Goal: Communication & Community: Answer question/provide support

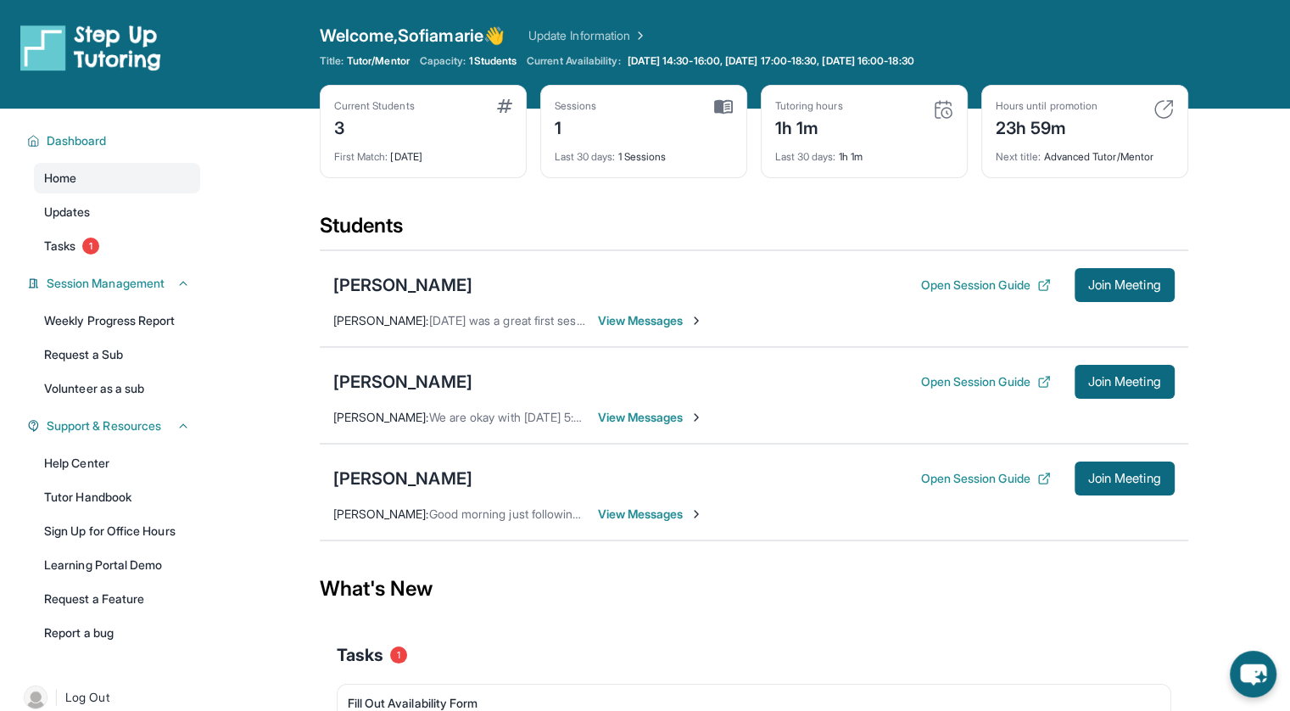
click at [664, 421] on span "View Messages" at bounding box center [651, 417] width 106 height 17
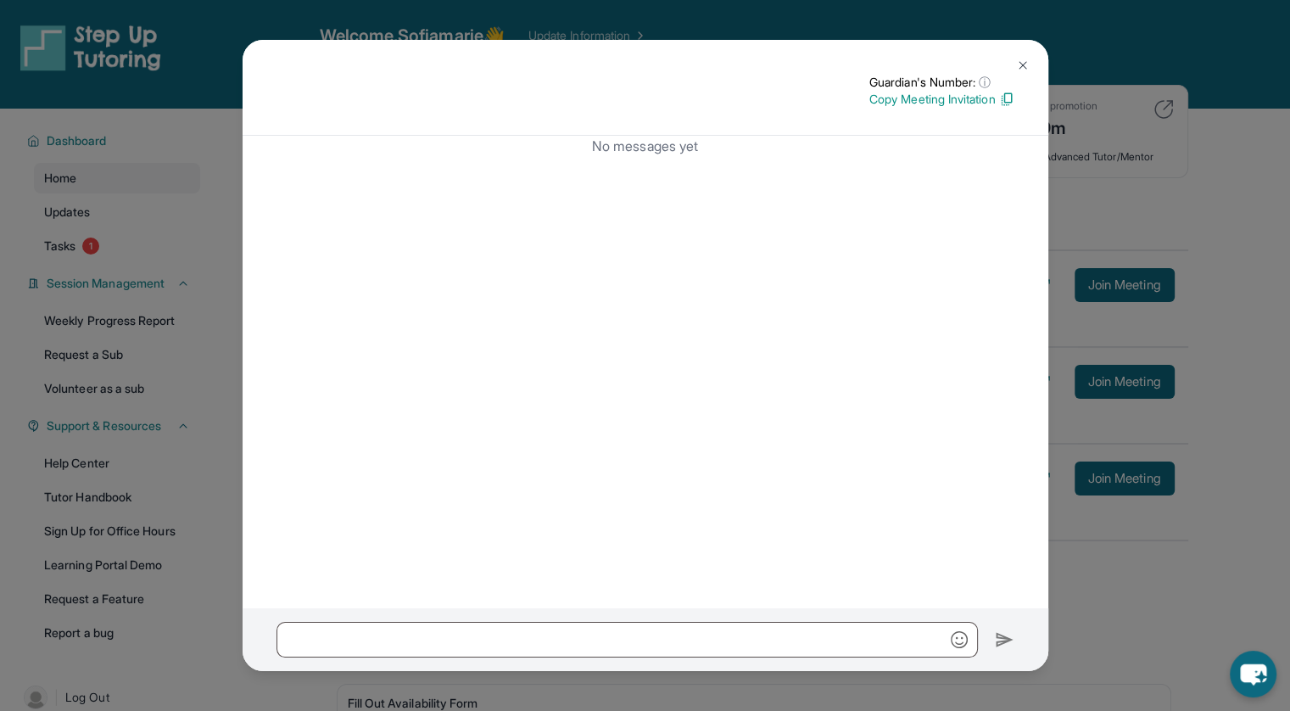
click at [1026, 64] on img at bounding box center [1023, 66] width 14 height 14
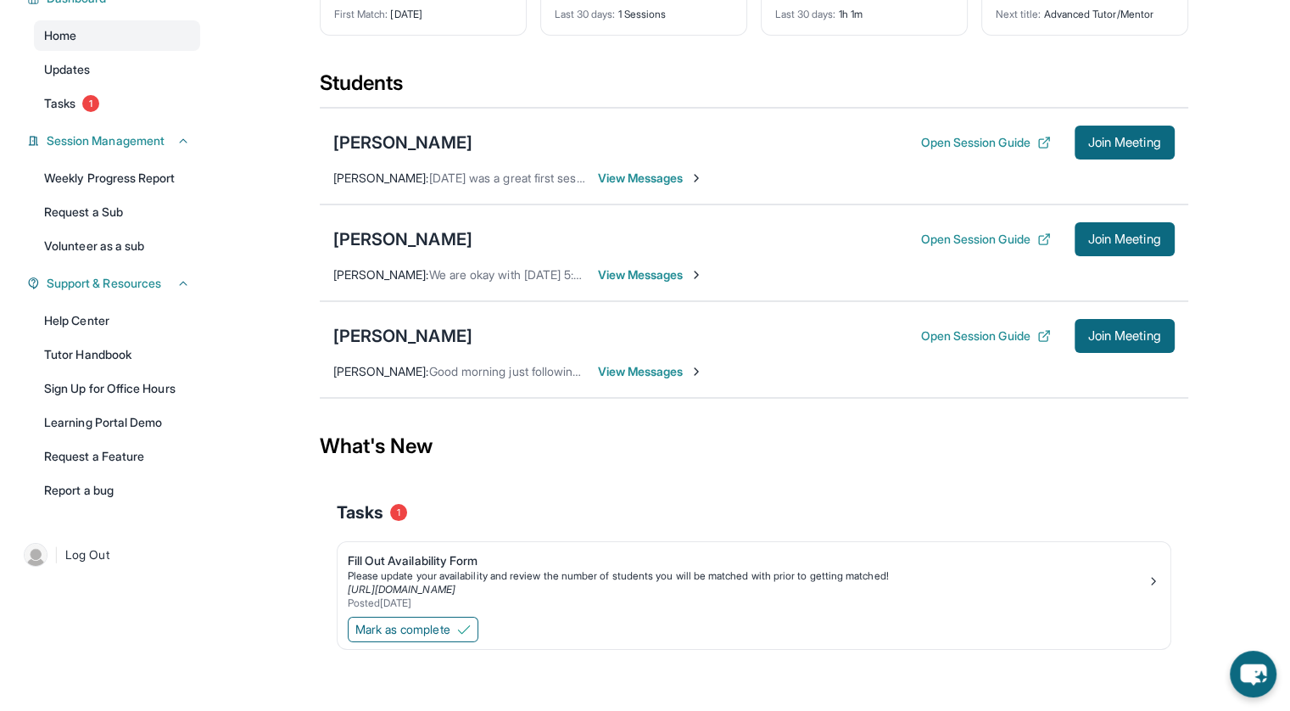
click at [444, 638] on button "Mark as complete" at bounding box center [413, 629] width 131 height 25
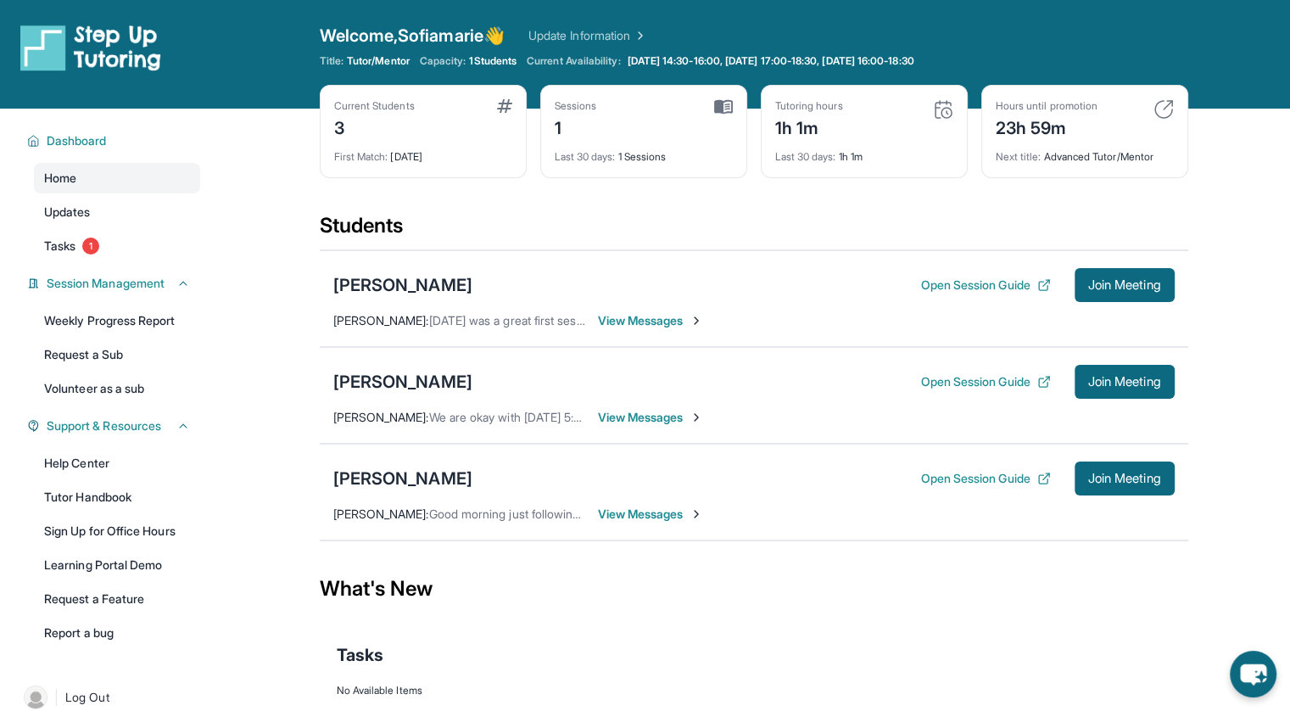
click at [672, 318] on span "View Messages" at bounding box center [651, 320] width 106 height 17
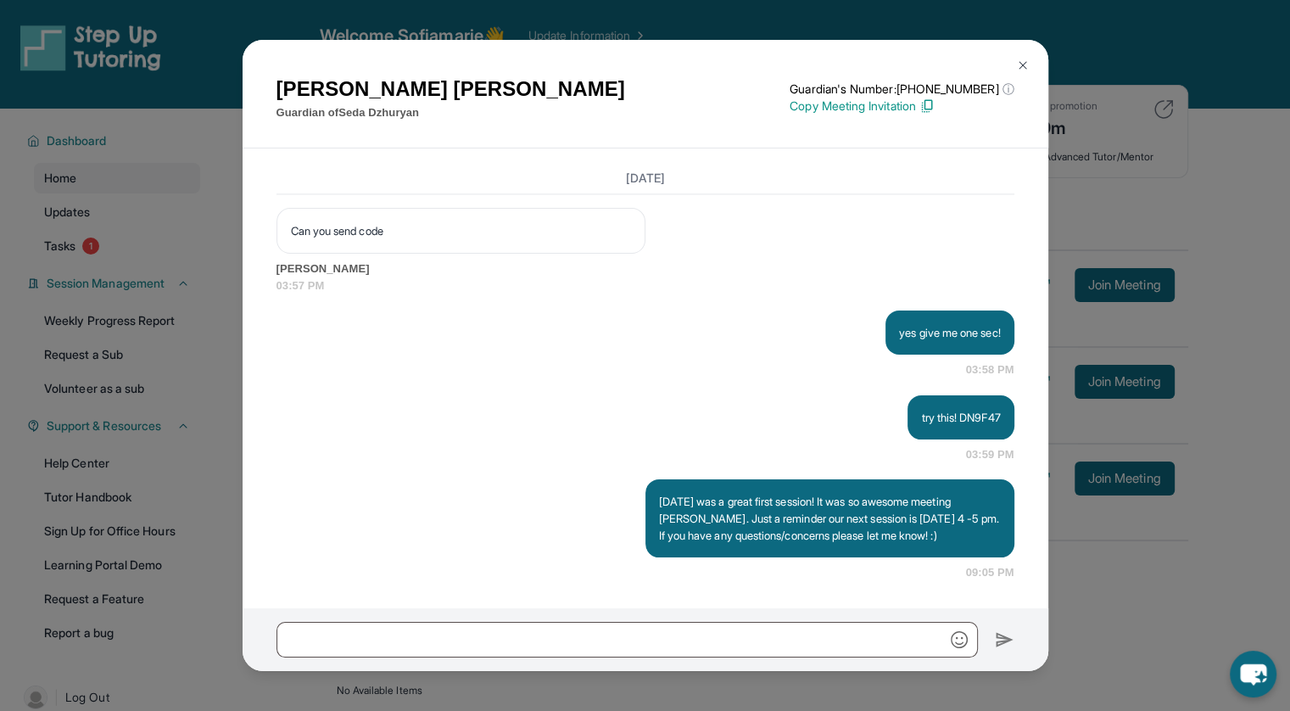
scroll to position [2787, 0]
click at [1021, 59] on img at bounding box center [1023, 66] width 14 height 14
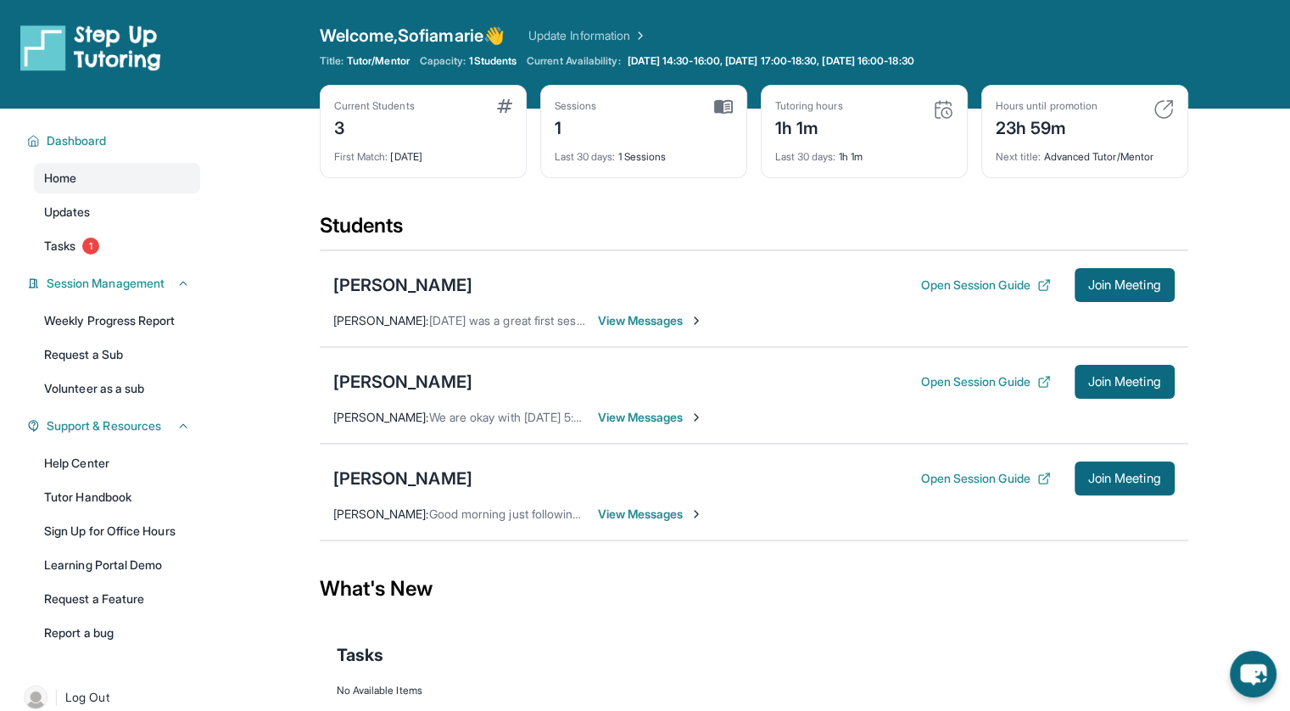
click at [989, 285] on button "Open Session Guide" at bounding box center [985, 285] width 130 height 17
click at [1113, 284] on span "Join Meeting" at bounding box center [1124, 285] width 73 height 10
click at [611, 321] on span "View Messages" at bounding box center [651, 320] width 106 height 17
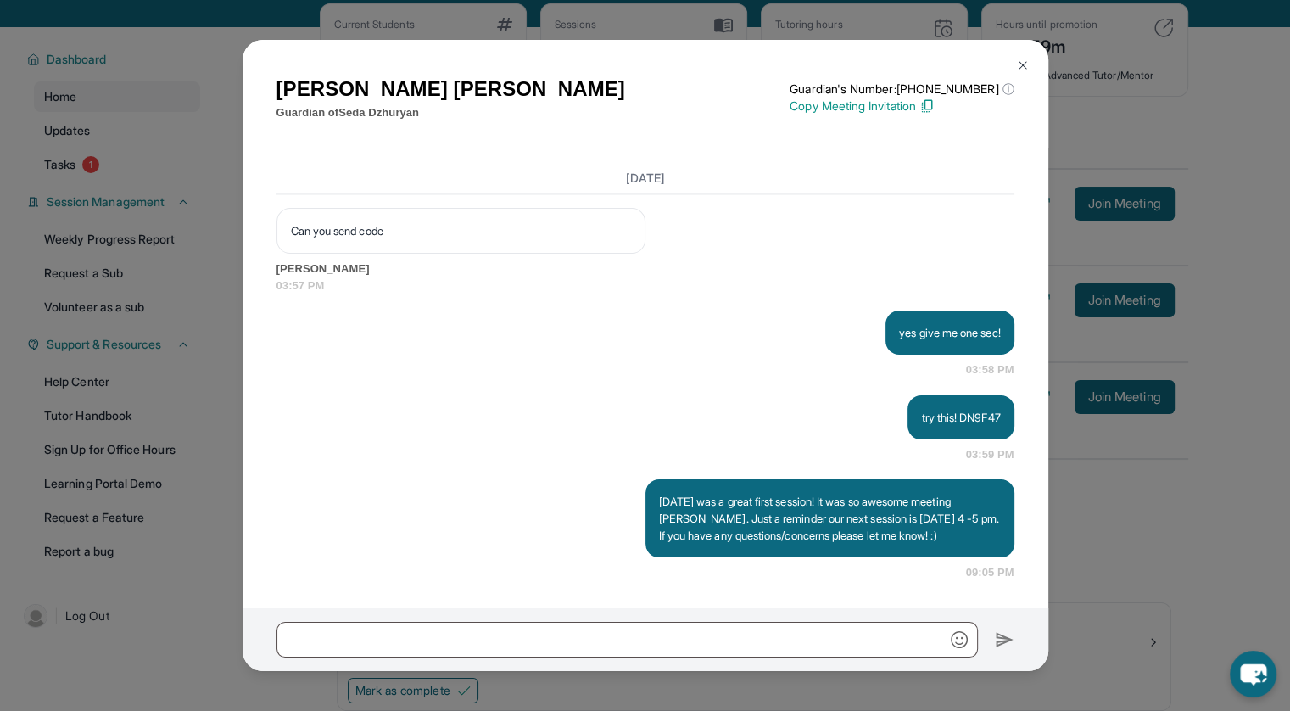
scroll to position [85, 0]
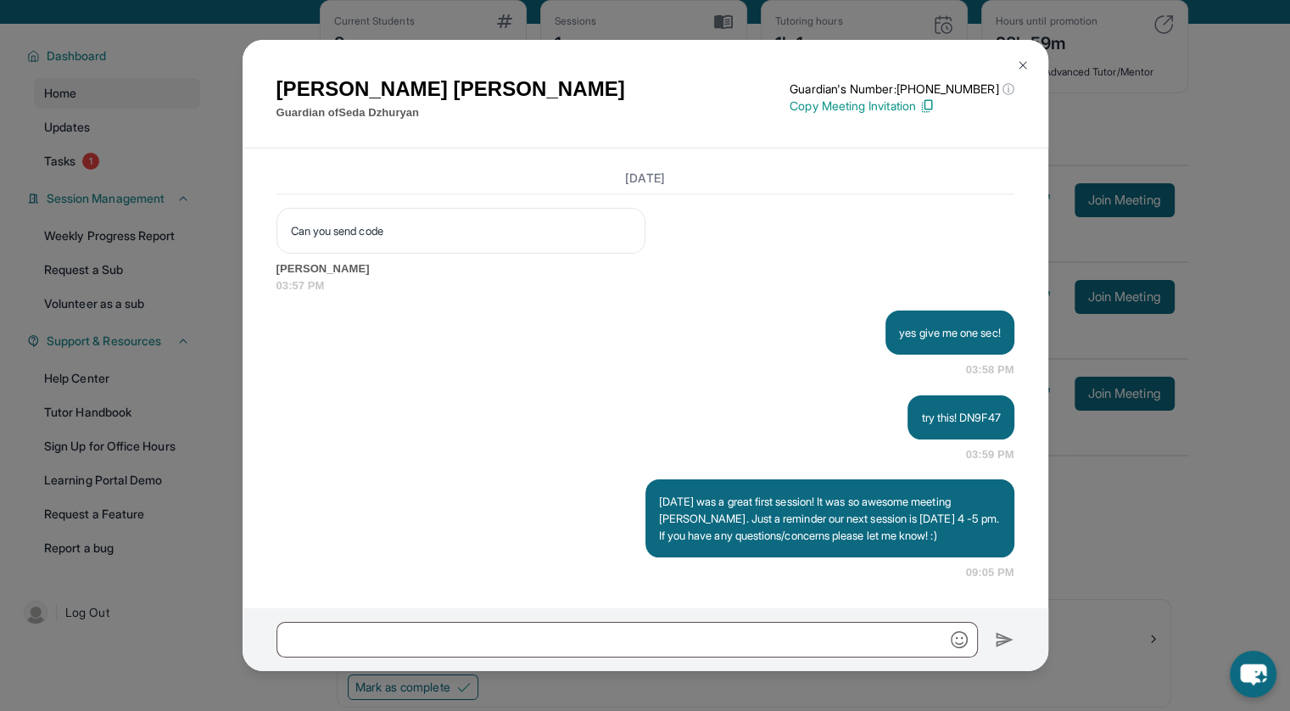
drag, startPoint x: 957, startPoint y: 432, endPoint x: 938, endPoint y: 413, distance: 26.4
click at [938, 413] on p "try this! DN9F47" at bounding box center [960, 417] width 79 height 17
drag, startPoint x: 938, startPoint y: 413, endPoint x: 998, endPoint y: 411, distance: 59.4
drag, startPoint x: 998, startPoint y: 411, endPoint x: 965, endPoint y: 48, distance: 365.3
click at [965, 48] on div "[PERSON_NAME] Guardian of [PERSON_NAME] Guardian's Number: [PHONE_NUMBER] ⓘ Thi…" at bounding box center [646, 94] width 806 height 109
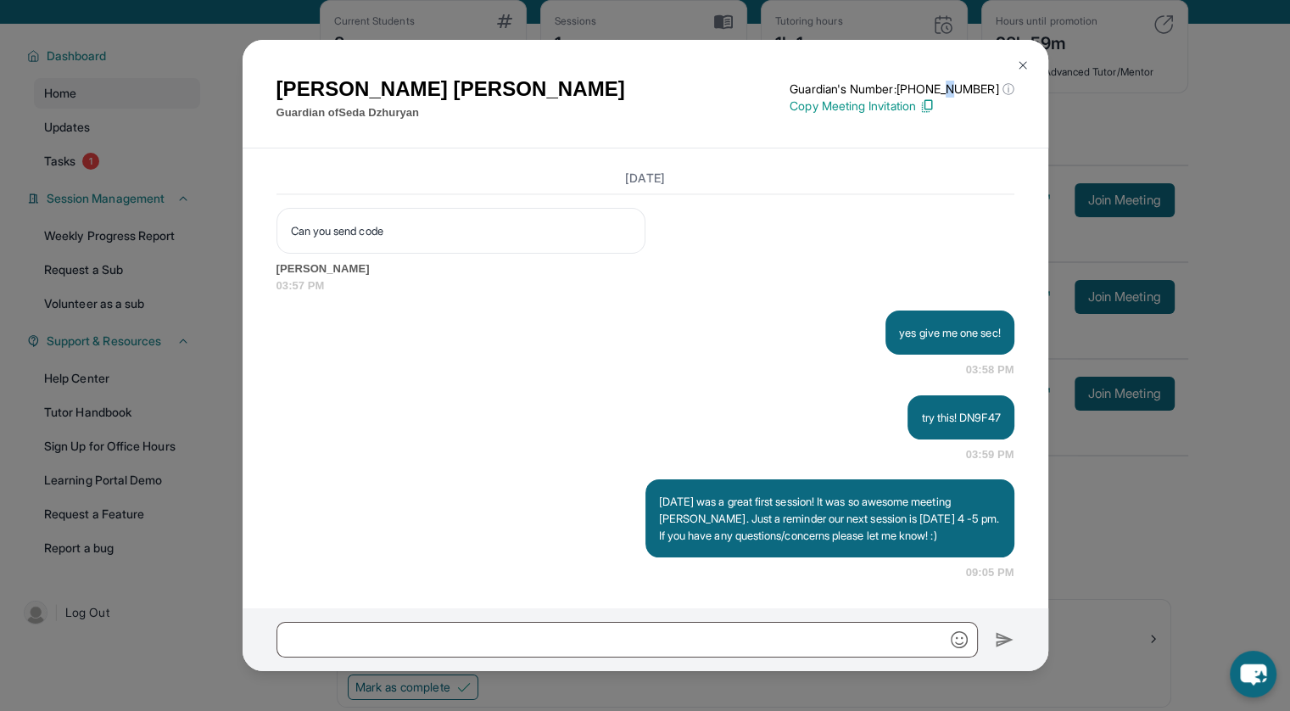
click at [1026, 59] on img at bounding box center [1023, 66] width 14 height 14
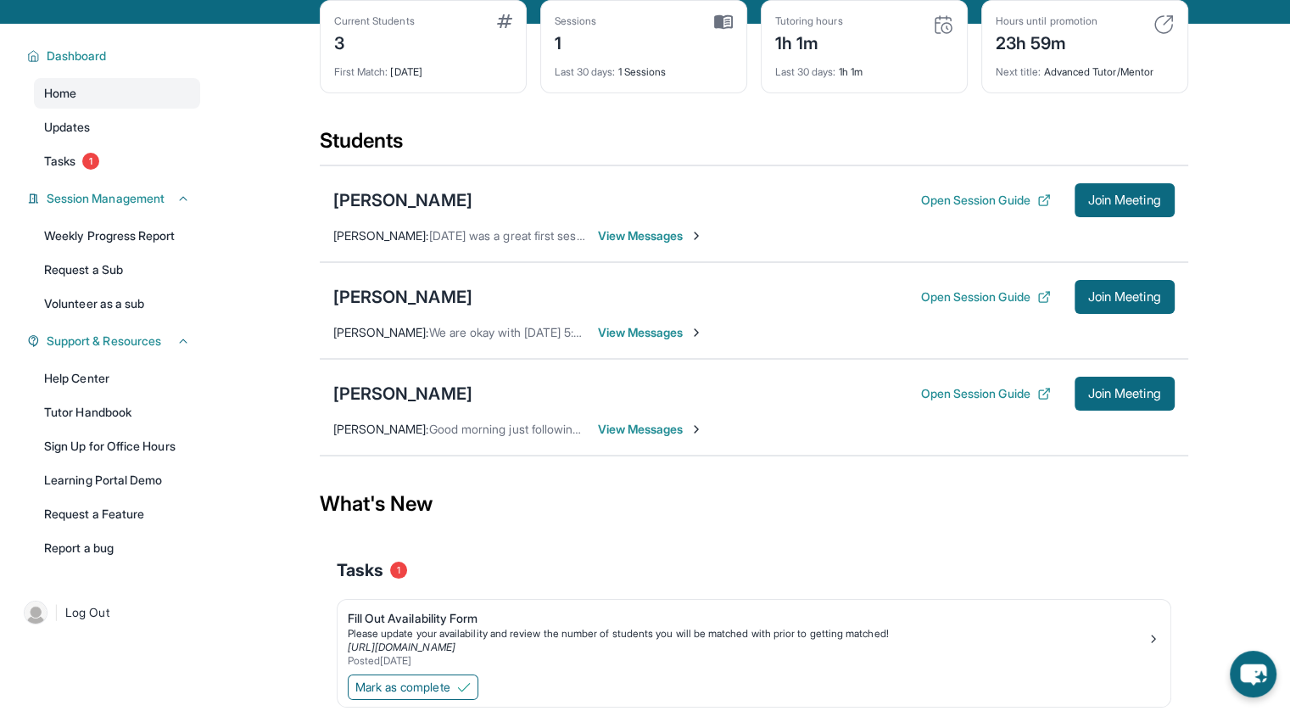
click at [629, 237] on span "View Messages" at bounding box center [651, 235] width 106 height 17
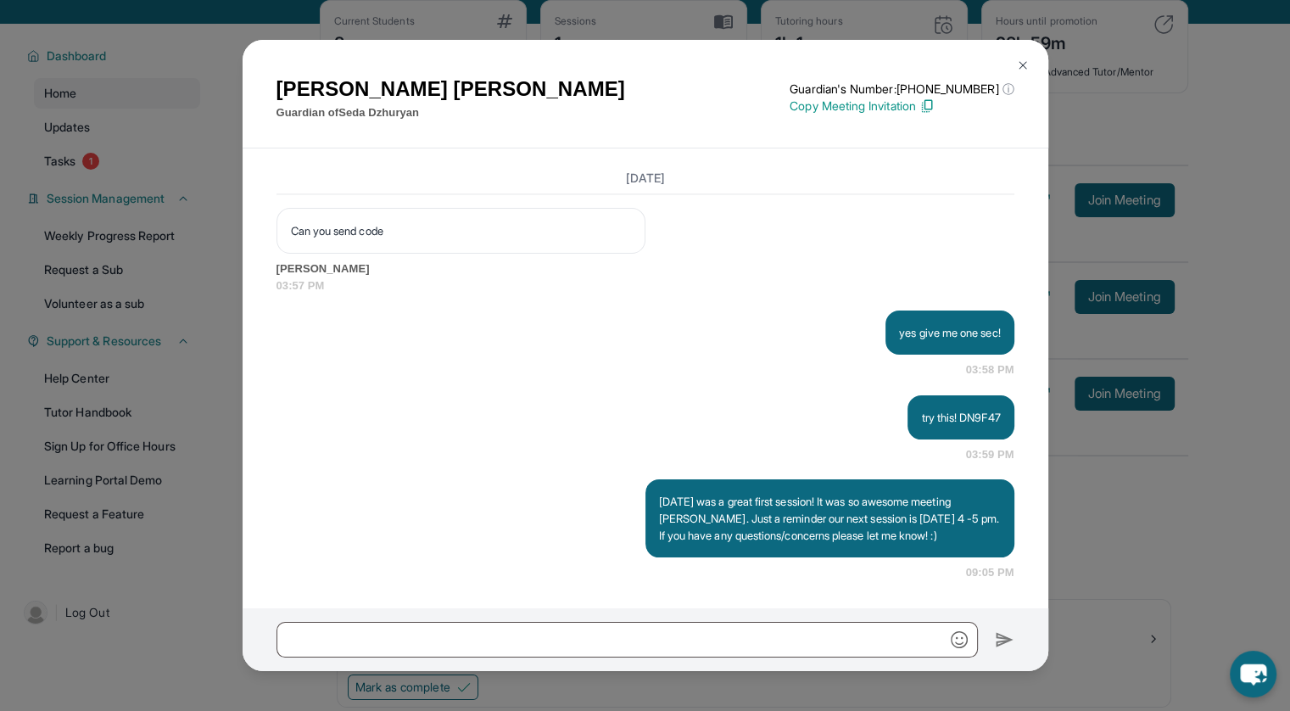
scroll to position [2787, 0]
click at [730, 436] on div "try this! DN9F47 03:59 PM" at bounding box center [646, 429] width 738 height 68
click at [1016, 64] on img at bounding box center [1023, 66] width 14 height 14
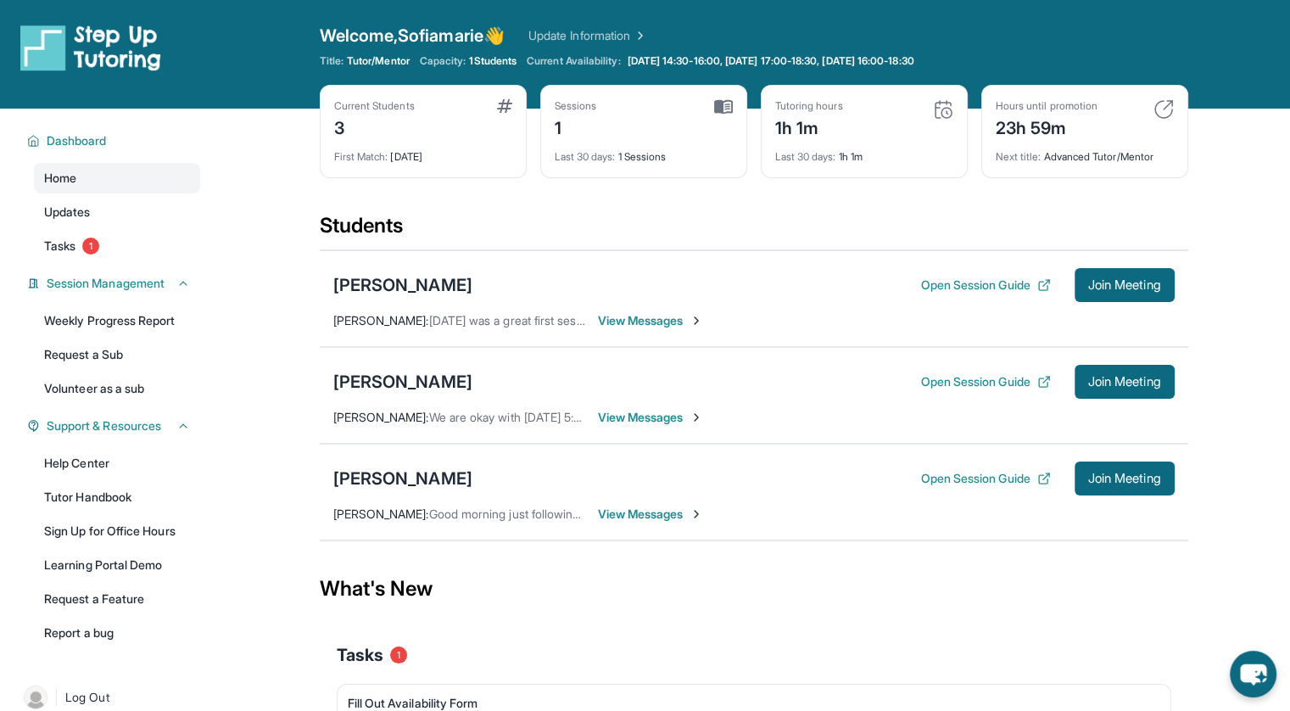
click at [635, 327] on span "View Messages" at bounding box center [651, 320] width 106 height 17
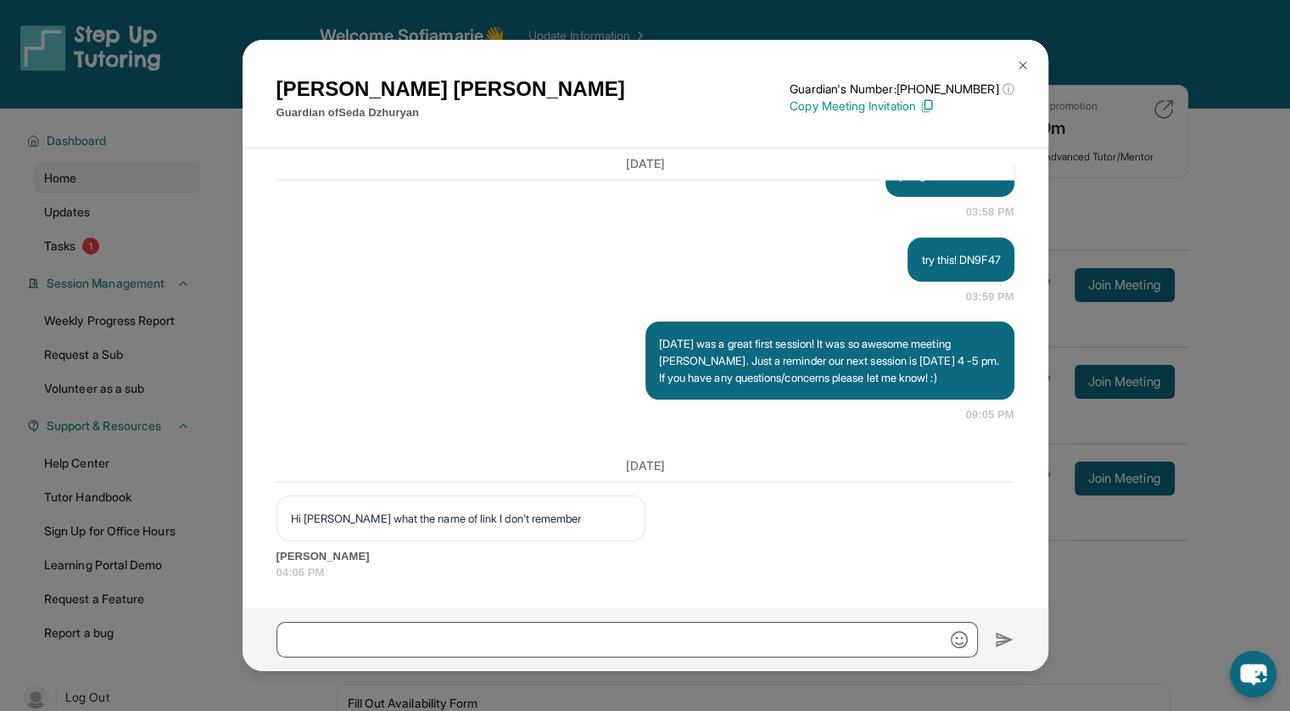
scroll to position [143, 0]
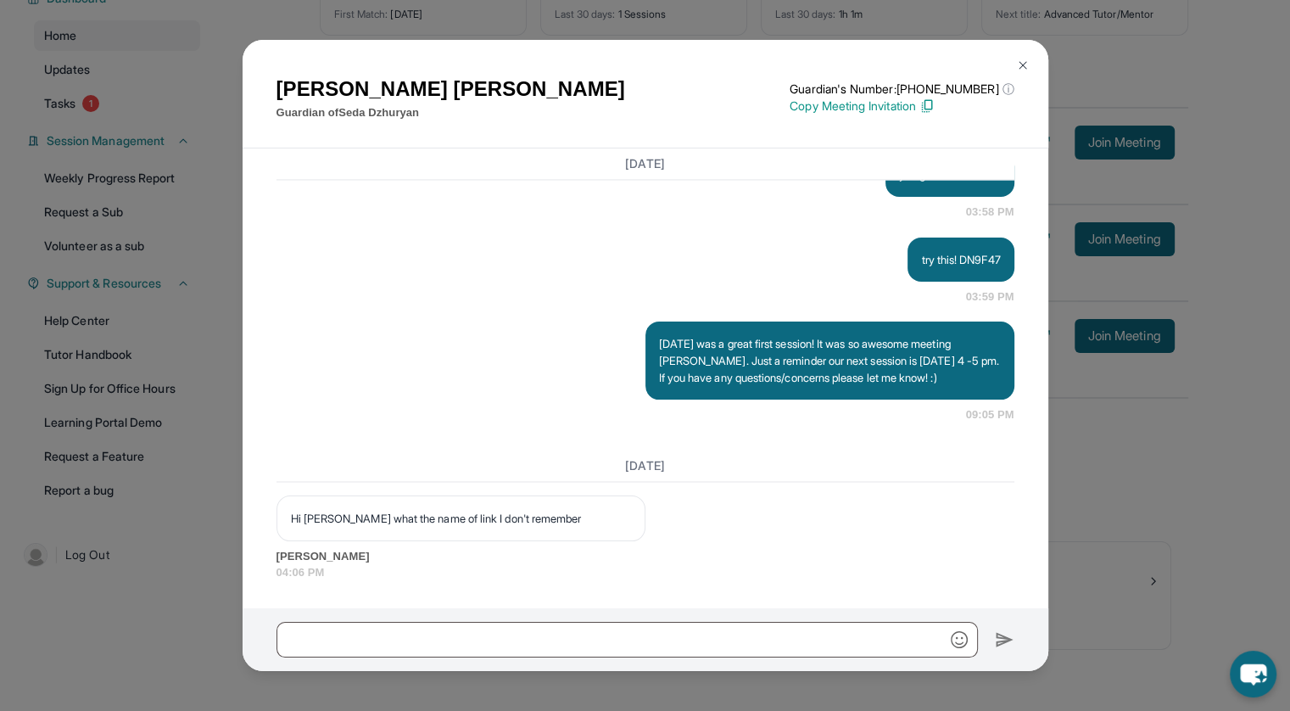
click at [881, 108] on p "Copy Meeting Invitation" at bounding box center [902, 106] width 224 height 17
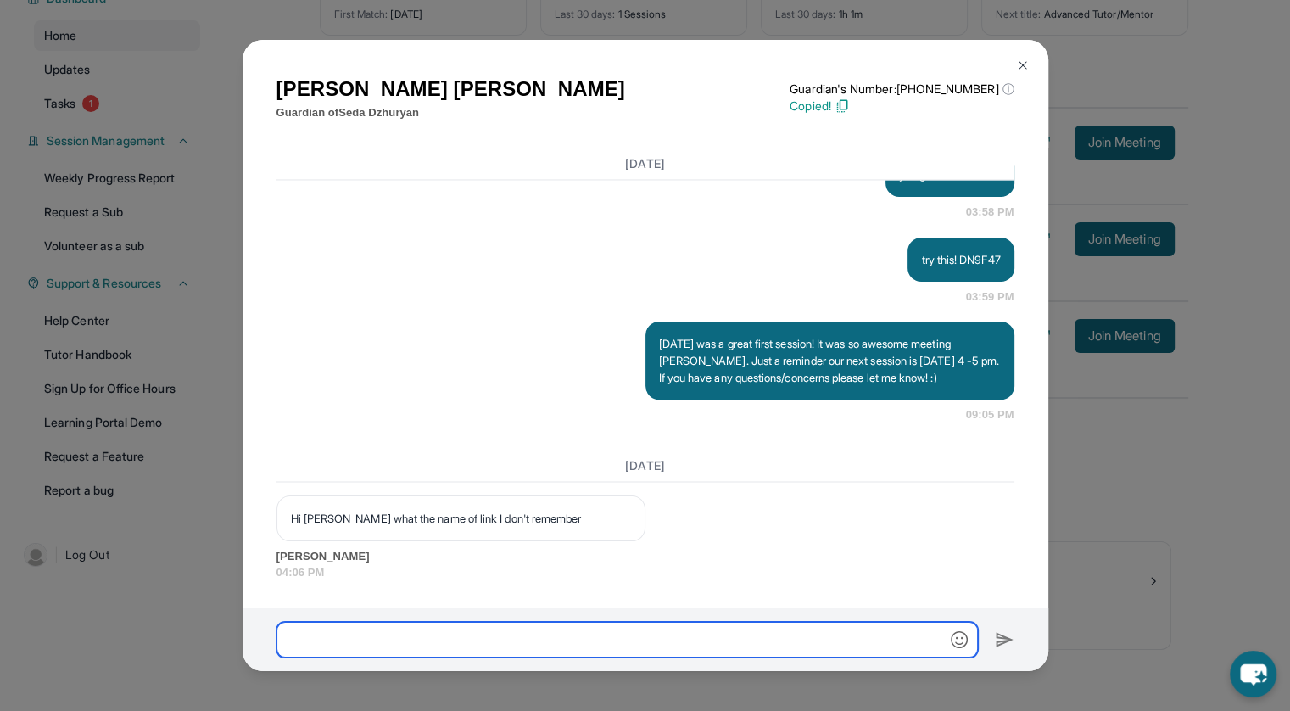
click at [538, 654] on input "text" at bounding box center [628, 640] width 702 height 36
paste input "**********"
type input "**********"
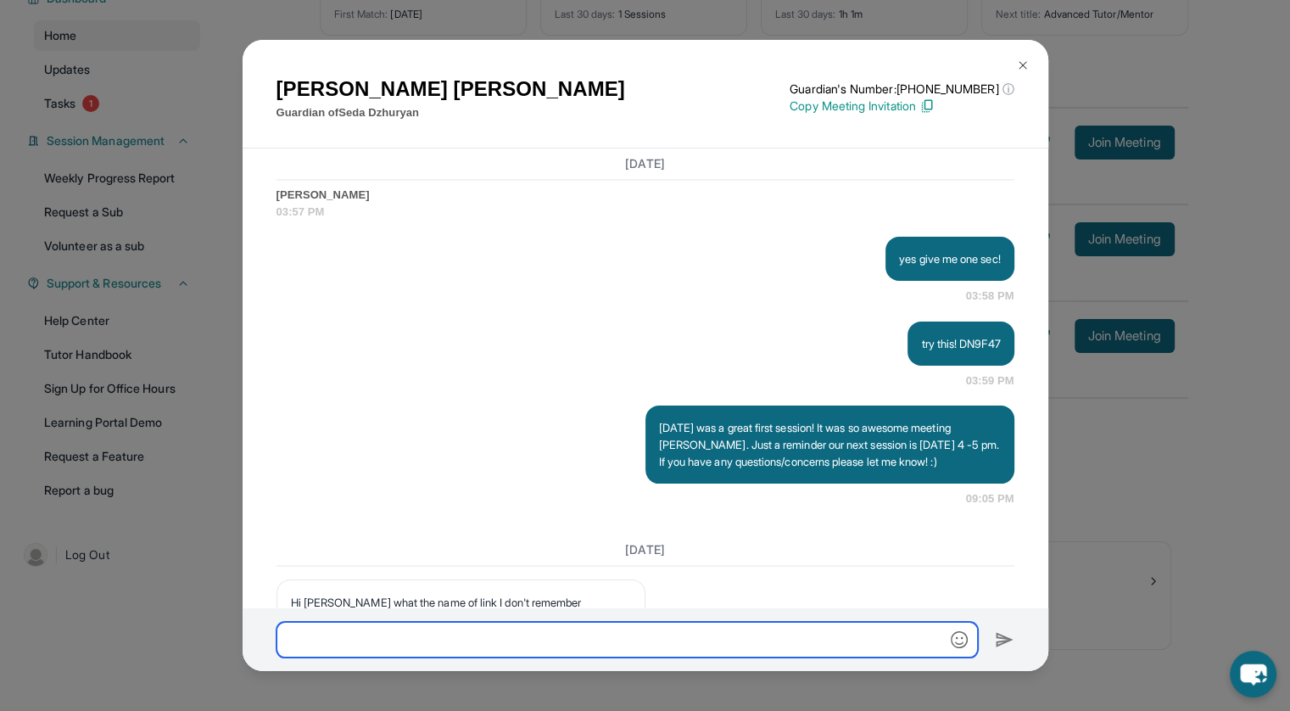
scroll to position [2798, 0]
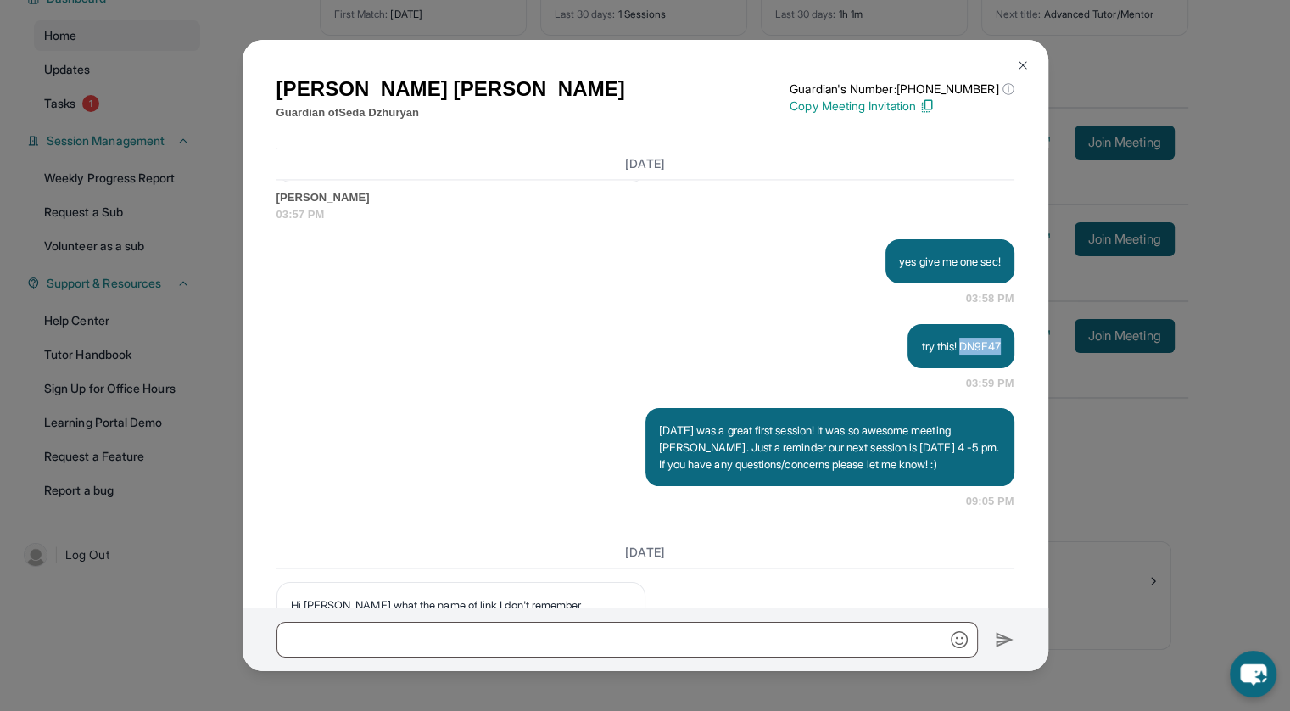
drag, startPoint x: 943, startPoint y: 410, endPoint x: 994, endPoint y: 403, distance: 51.3
click at [994, 368] on div "try this! DN9F47" at bounding box center [961, 346] width 106 height 44
copy p "DN9F47"
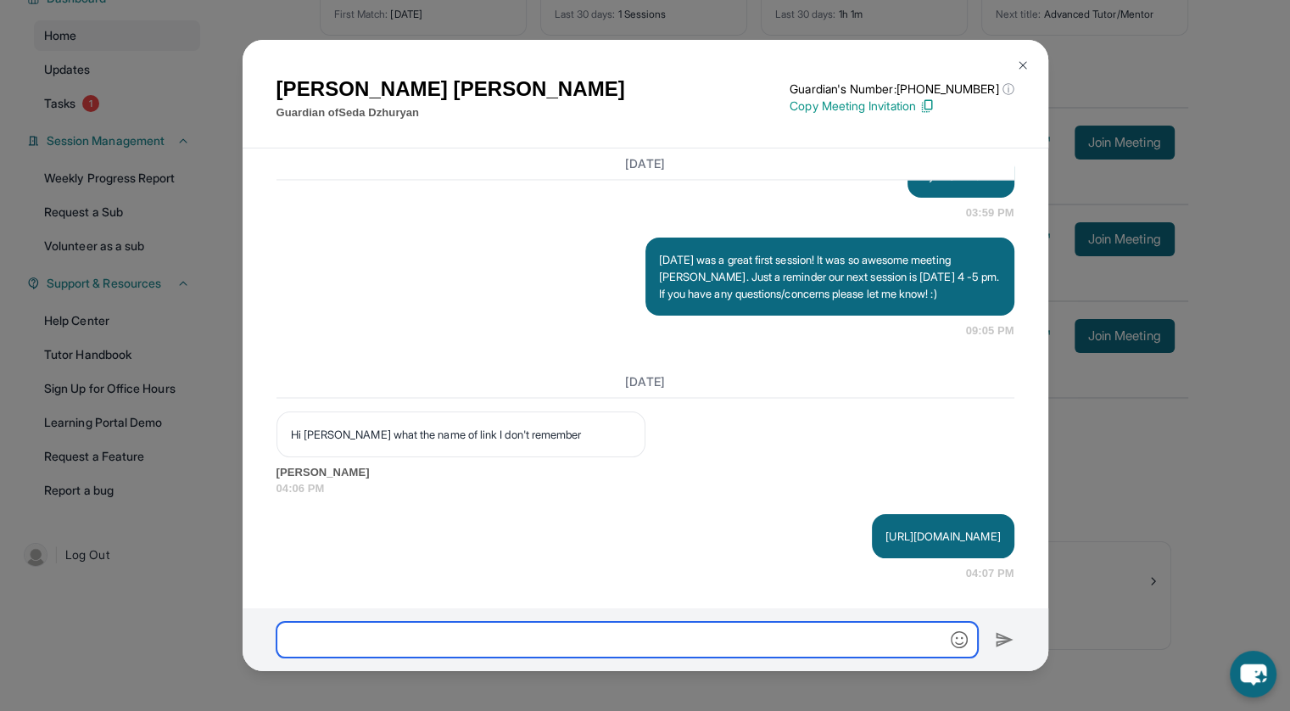
click at [554, 654] on input "text" at bounding box center [628, 640] width 702 height 36
paste input "******"
type input "**********"
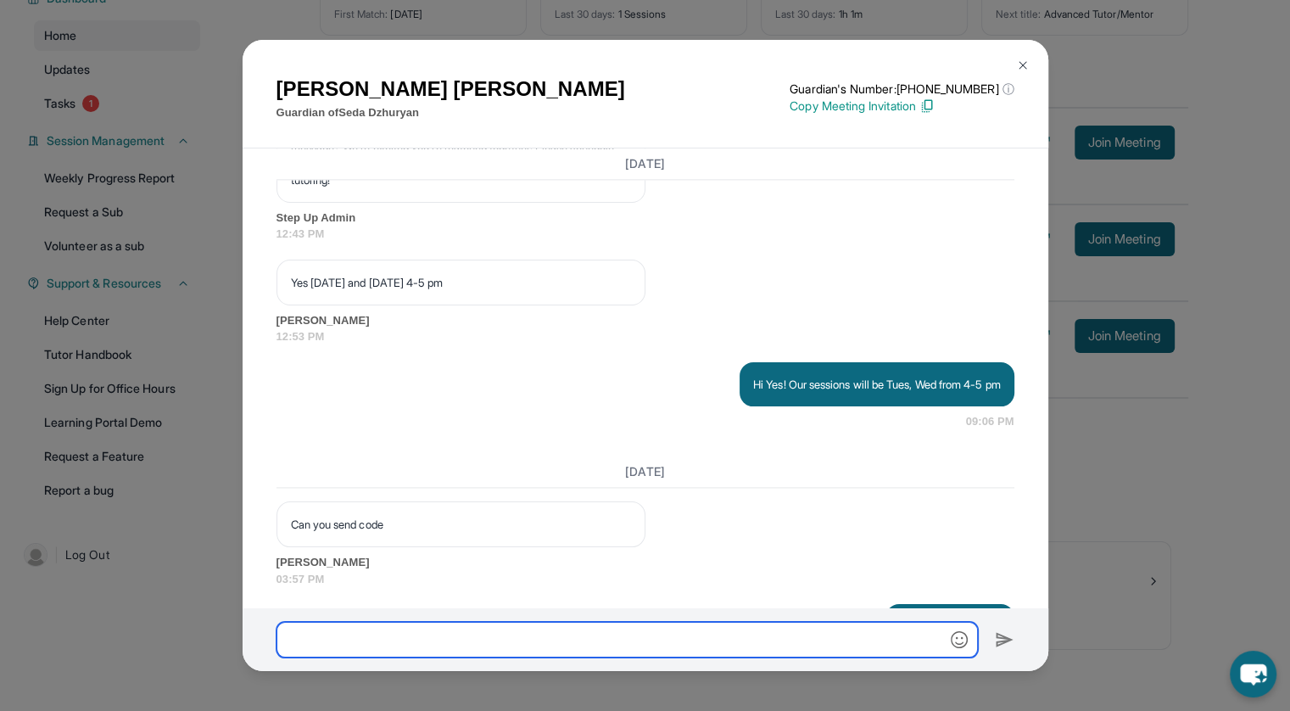
scroll to position [2429, 0]
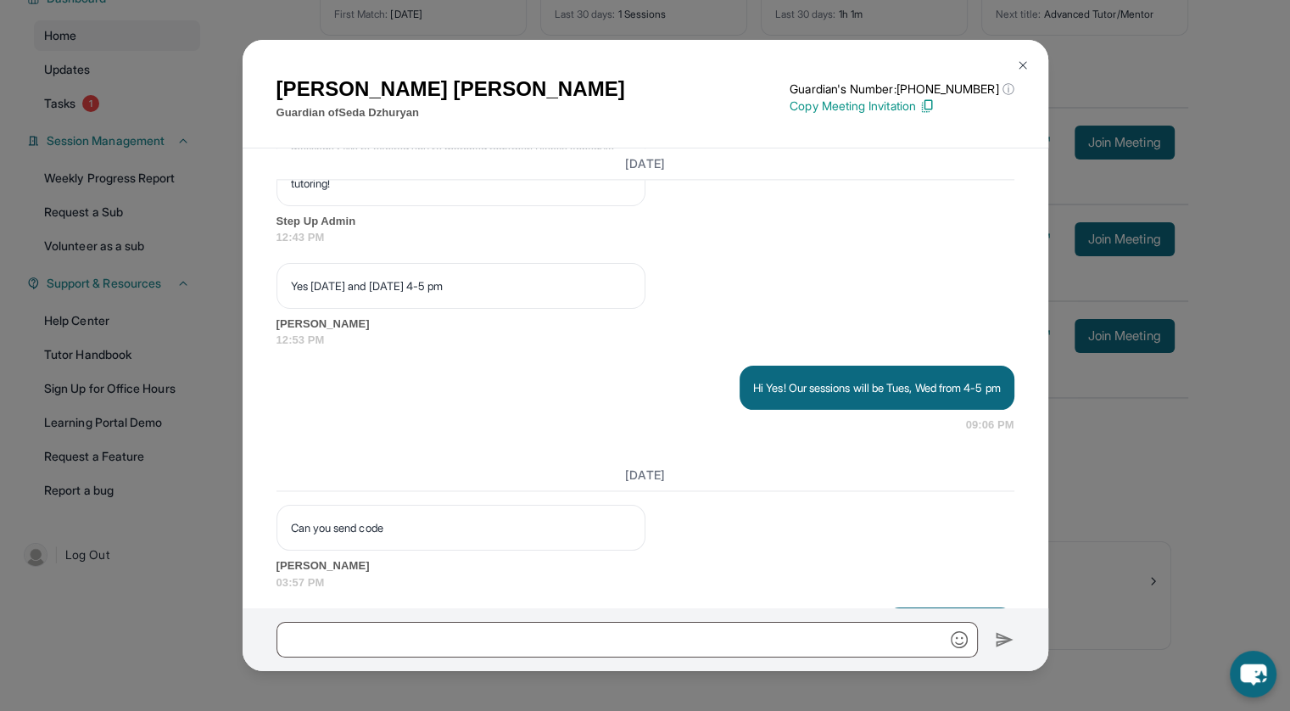
click at [1018, 57] on button at bounding box center [1023, 65] width 34 height 34
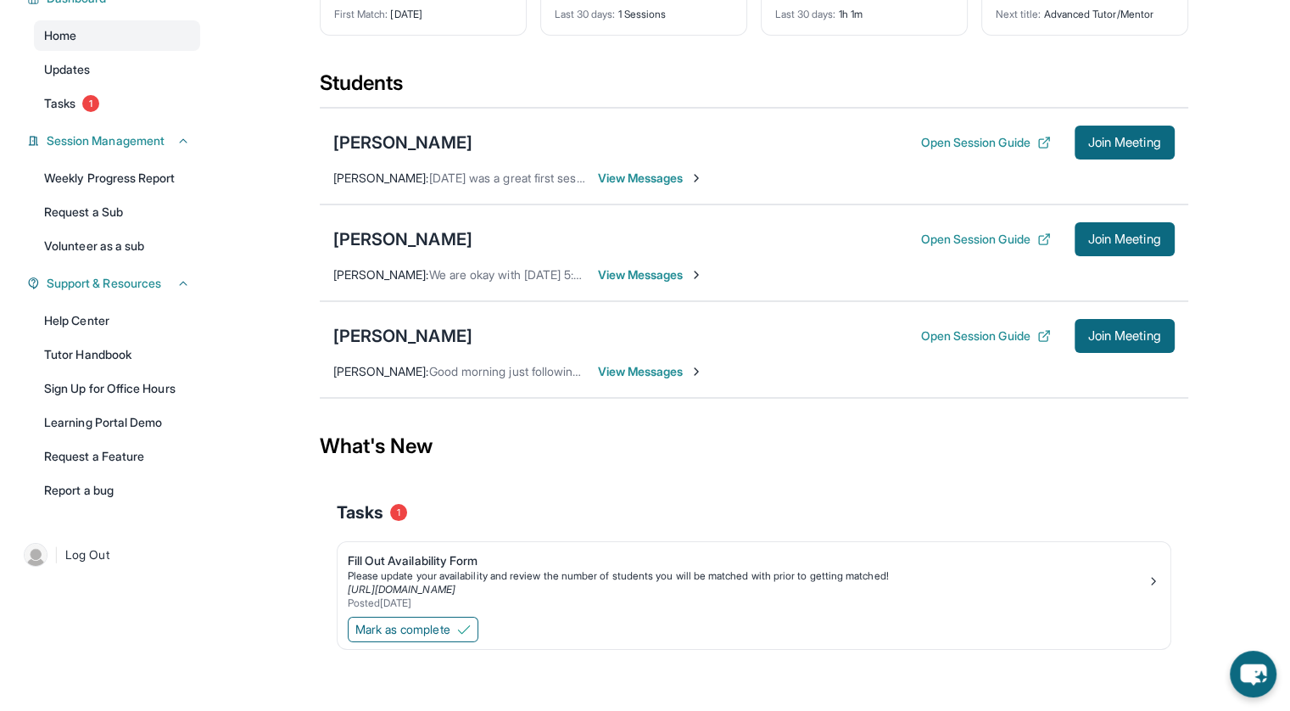
click at [647, 170] on span "View Messages" at bounding box center [651, 178] width 106 height 17
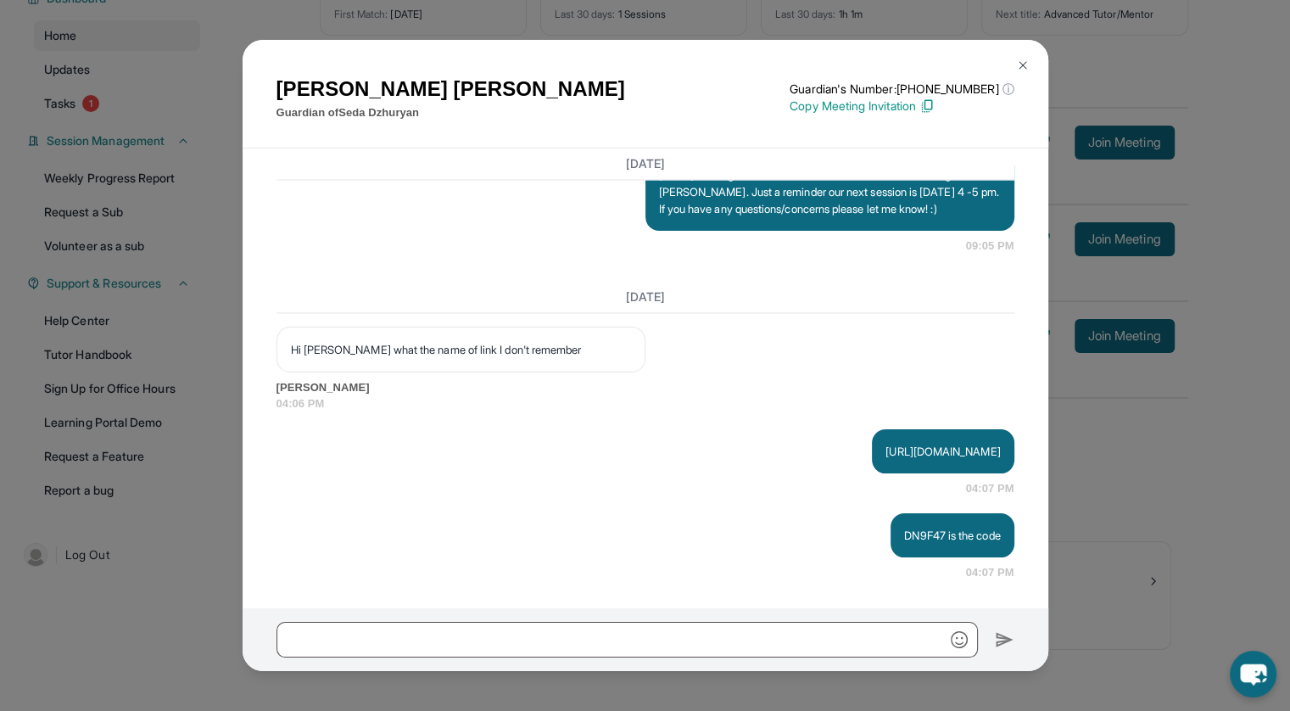
scroll to position [3114, 0]
click at [1023, 59] on img at bounding box center [1023, 66] width 14 height 14
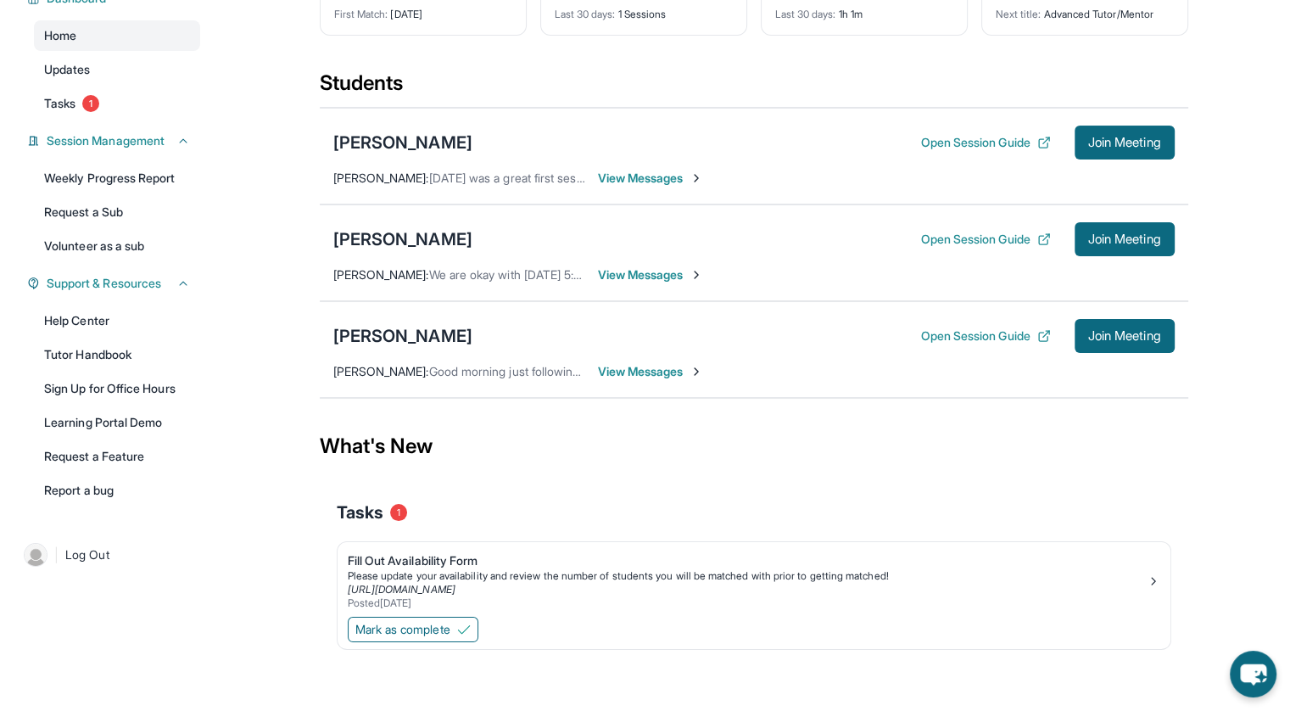
click at [647, 177] on span "View Messages" at bounding box center [651, 178] width 106 height 17
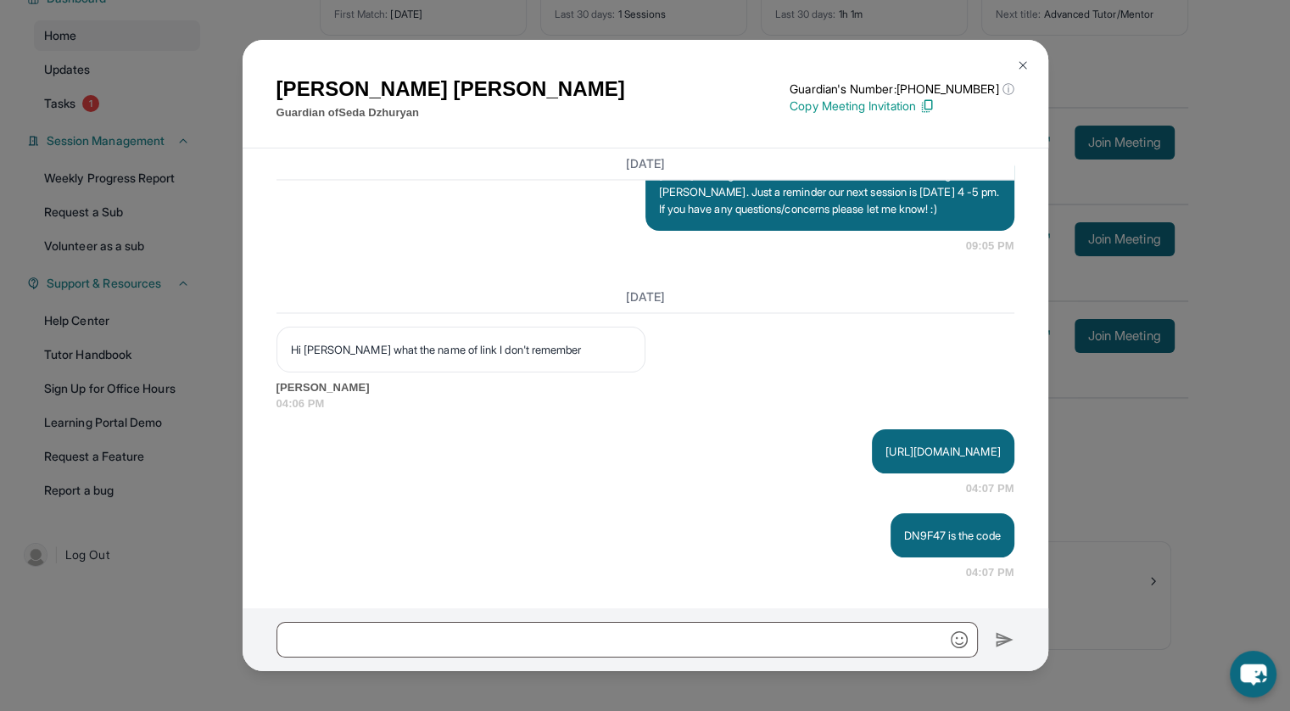
click at [1026, 68] on img at bounding box center [1023, 66] width 14 height 14
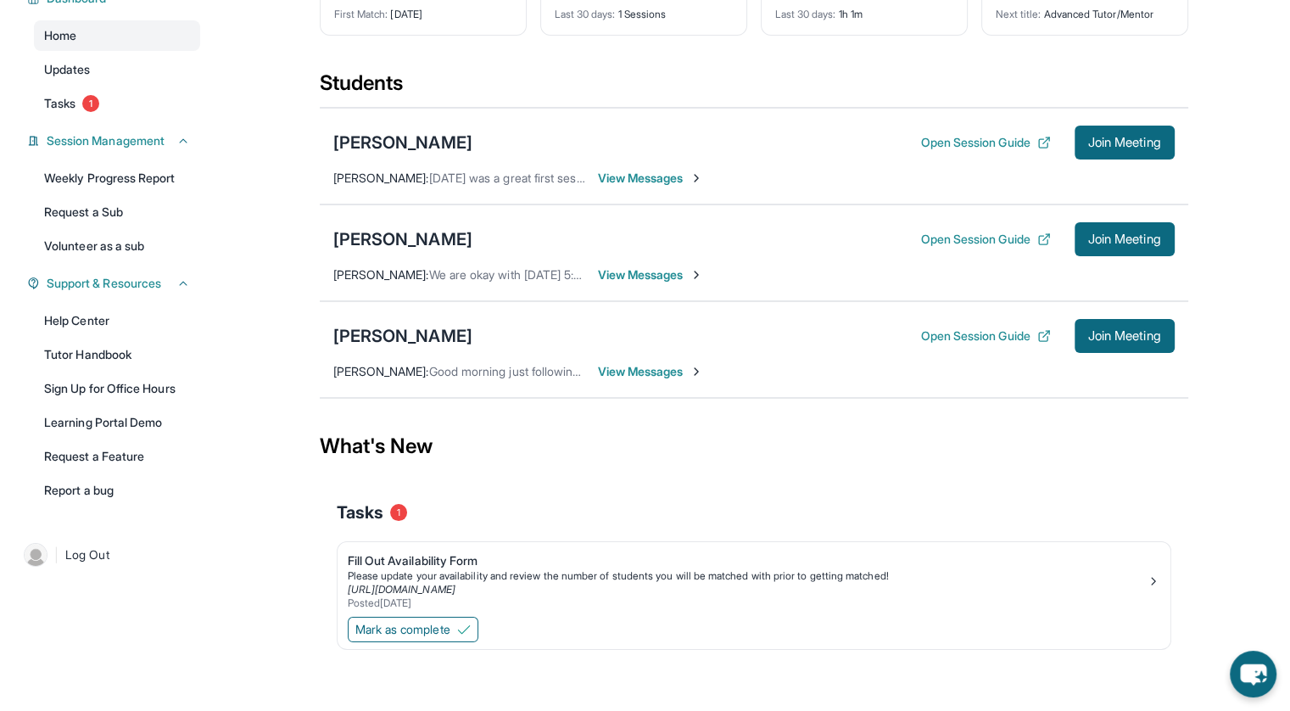
click at [404, 142] on div "[PERSON_NAME]" at bounding box center [402, 143] width 139 height 24
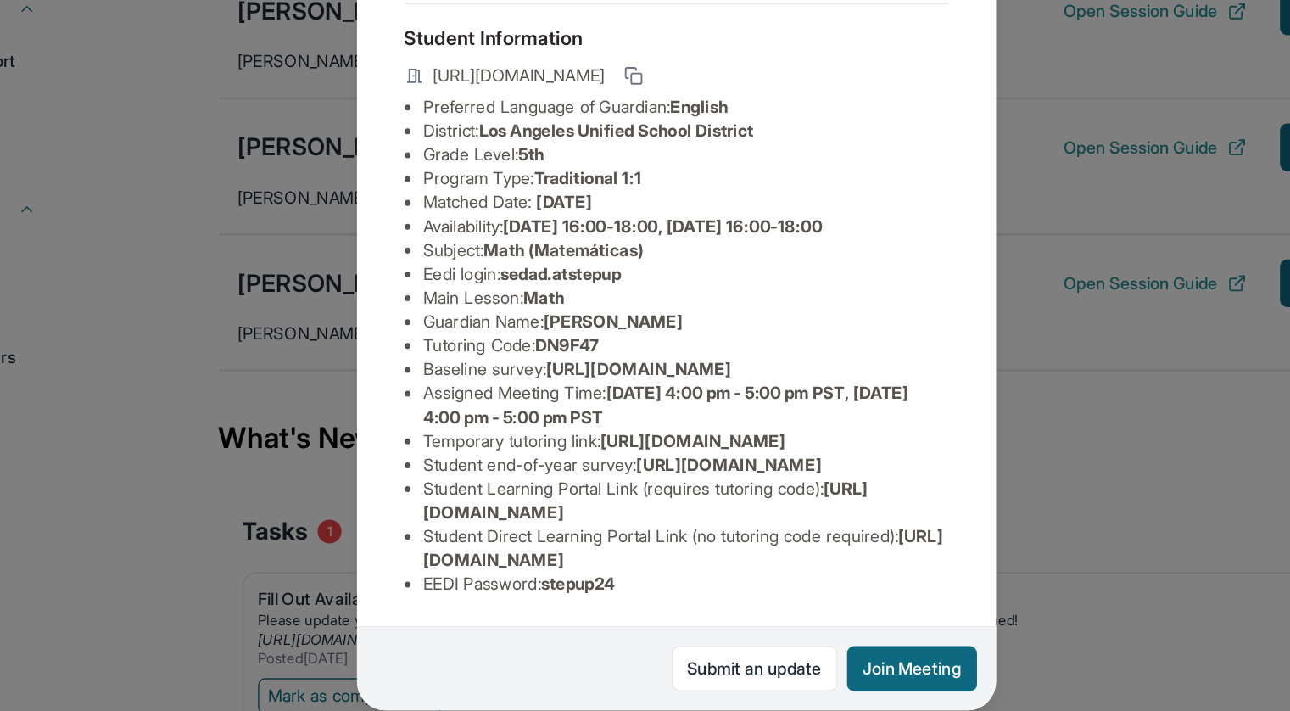
scroll to position [143, 0]
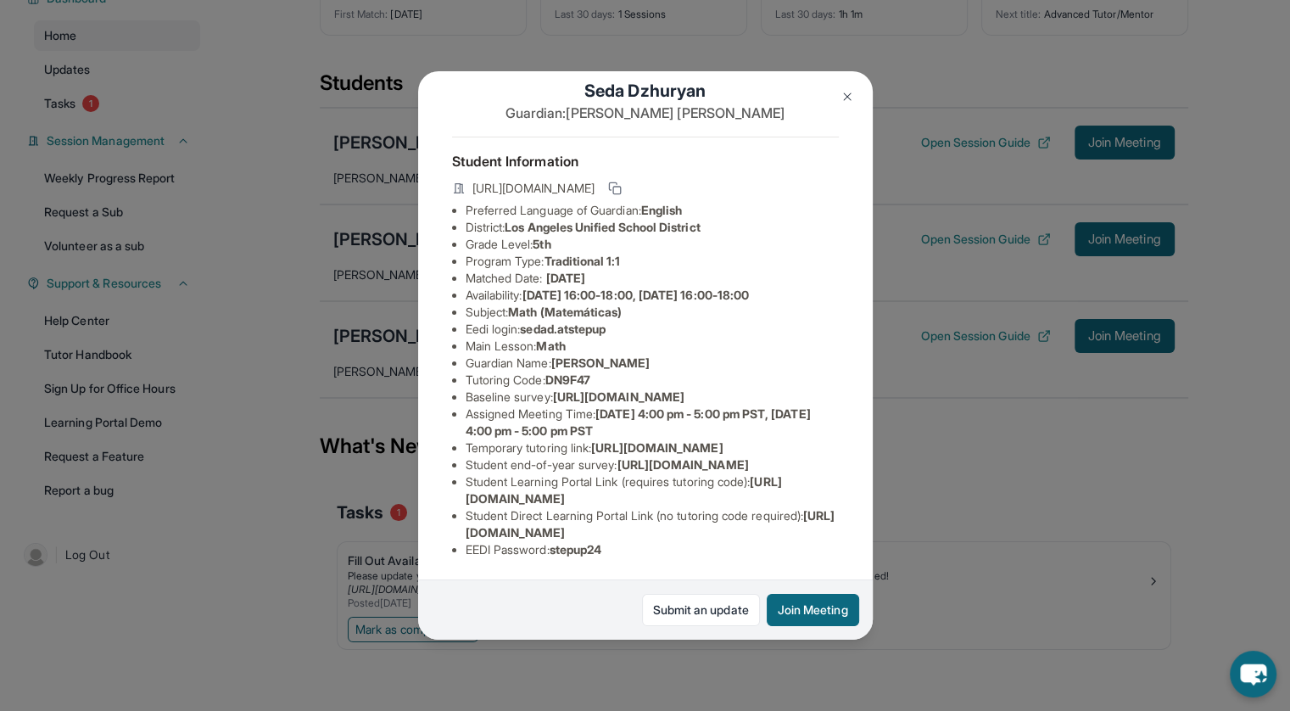
drag, startPoint x: 445, startPoint y: 485, endPoint x: 770, endPoint y: 477, distance: 325.0
click at [770, 477] on li "Student Learning Portal Link (requires tutoring code) : https://student-portal.…" at bounding box center [652, 490] width 373 height 34
copy li
drag, startPoint x: 743, startPoint y: 485, endPoint x: 445, endPoint y: 487, distance: 297.7
click at [466, 487] on li "Student Learning Portal Link (requires tutoring code) : https://student-portal.…" at bounding box center [652, 490] width 373 height 34
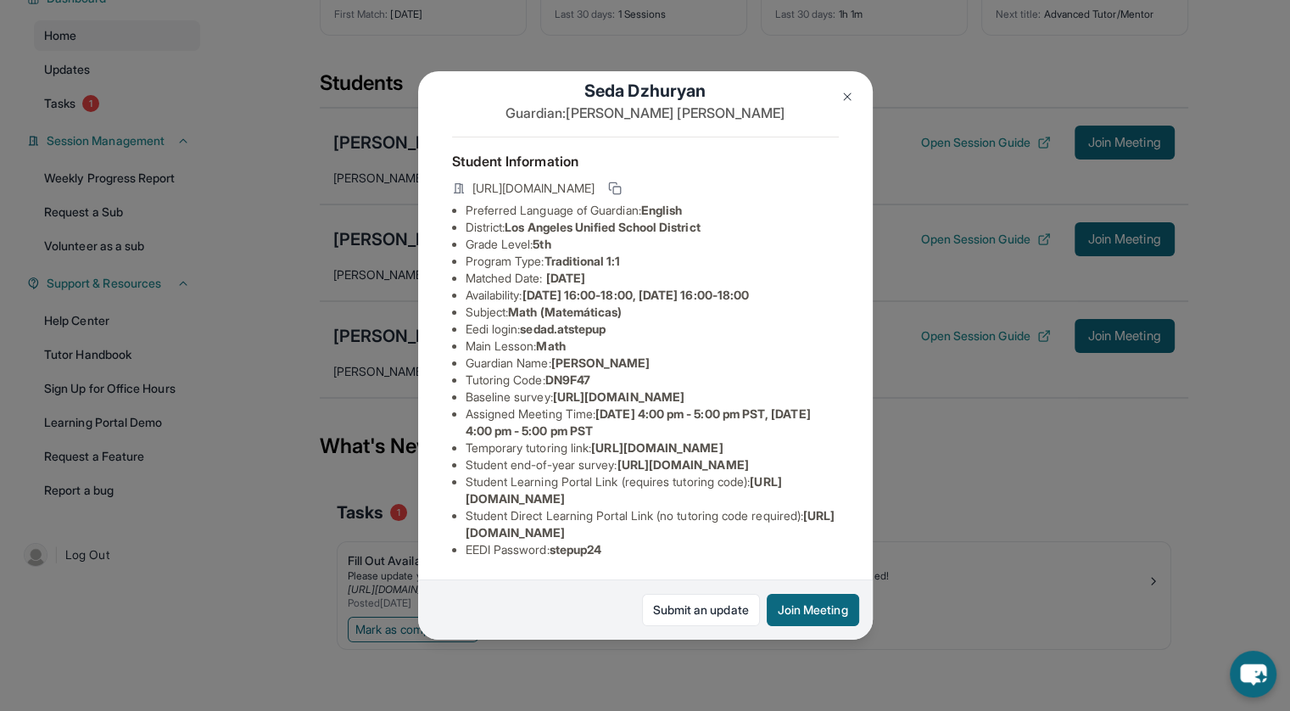
copy span "https://student-portal.stepuptutoring.org/student"
click at [849, 91] on img at bounding box center [848, 97] width 14 height 14
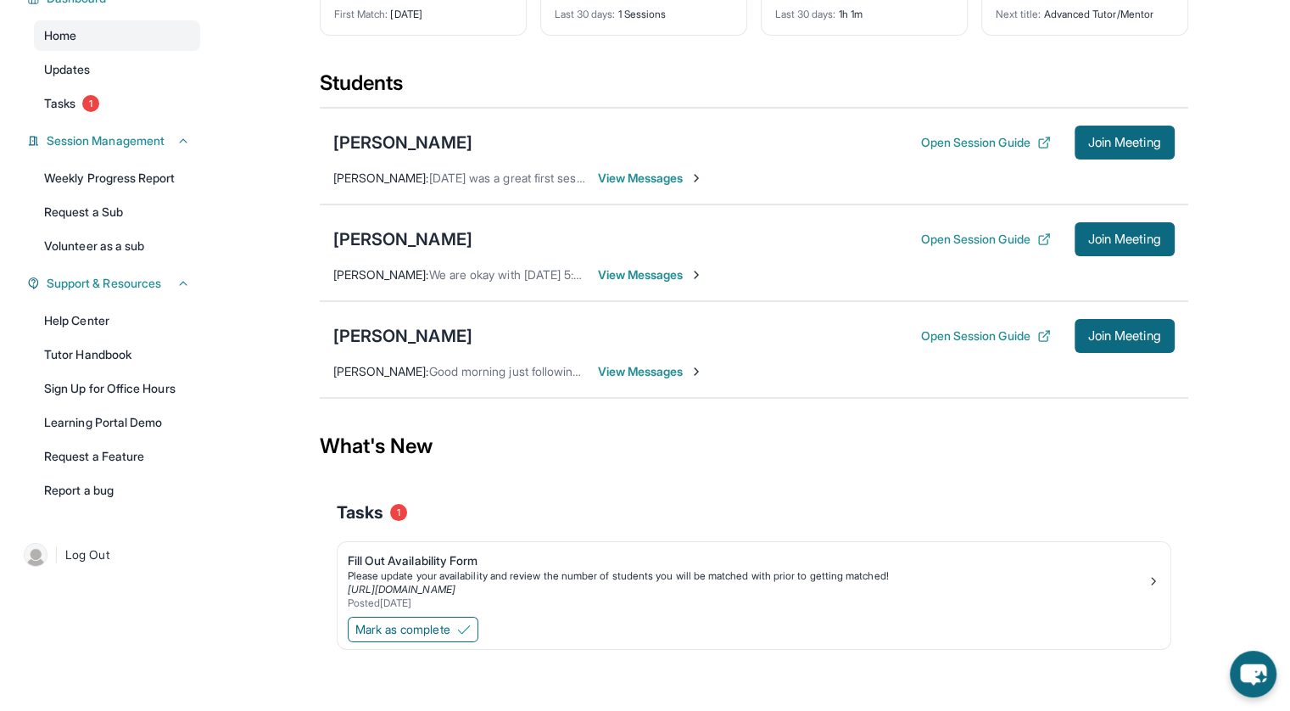
click at [624, 176] on span "View Messages" at bounding box center [651, 178] width 106 height 17
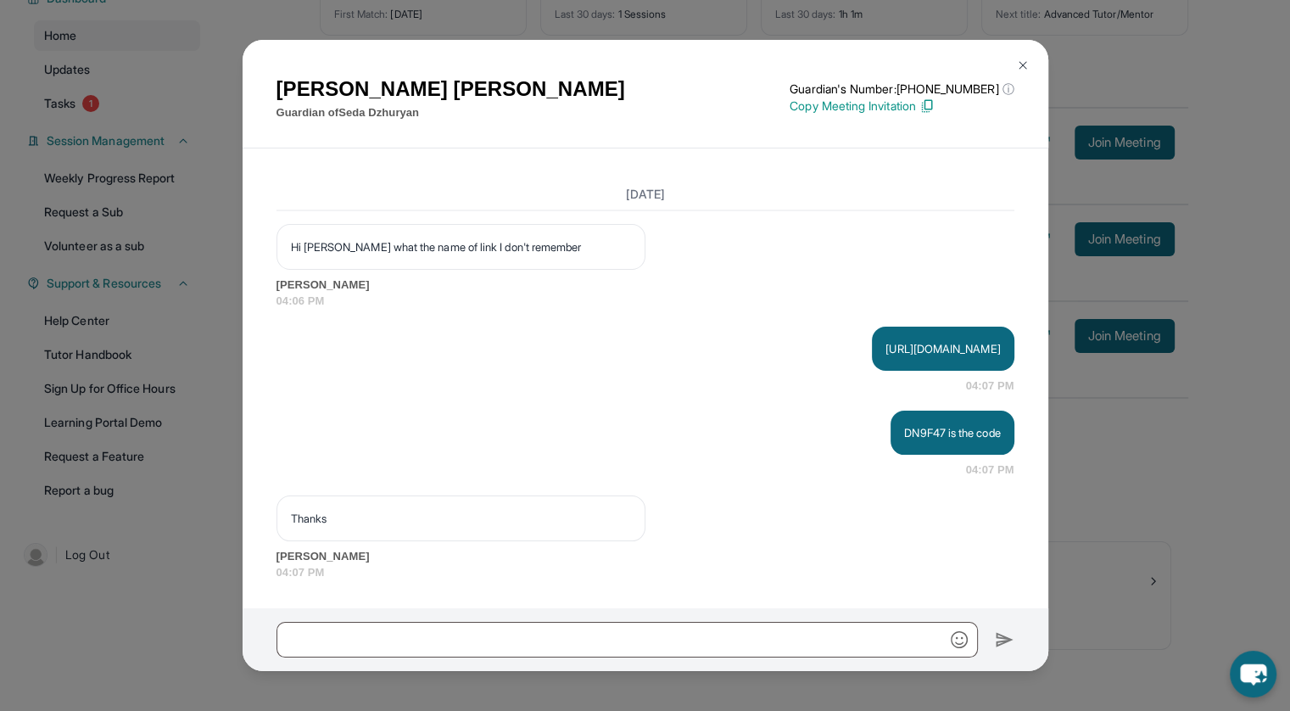
scroll to position [3216, 0]
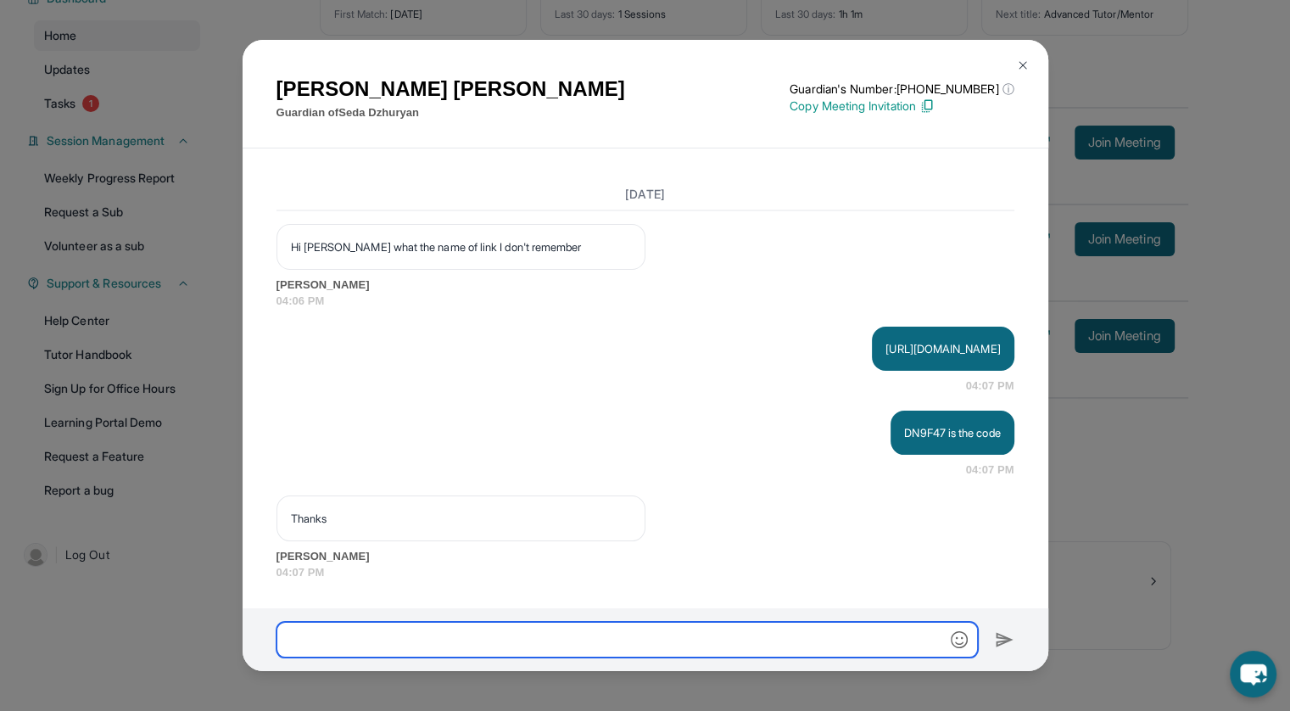
click at [591, 630] on input "text" at bounding box center [628, 640] width 702 height 36
paste input "**********"
type input "**********"
